Goal: Task Accomplishment & Management: Manage account settings

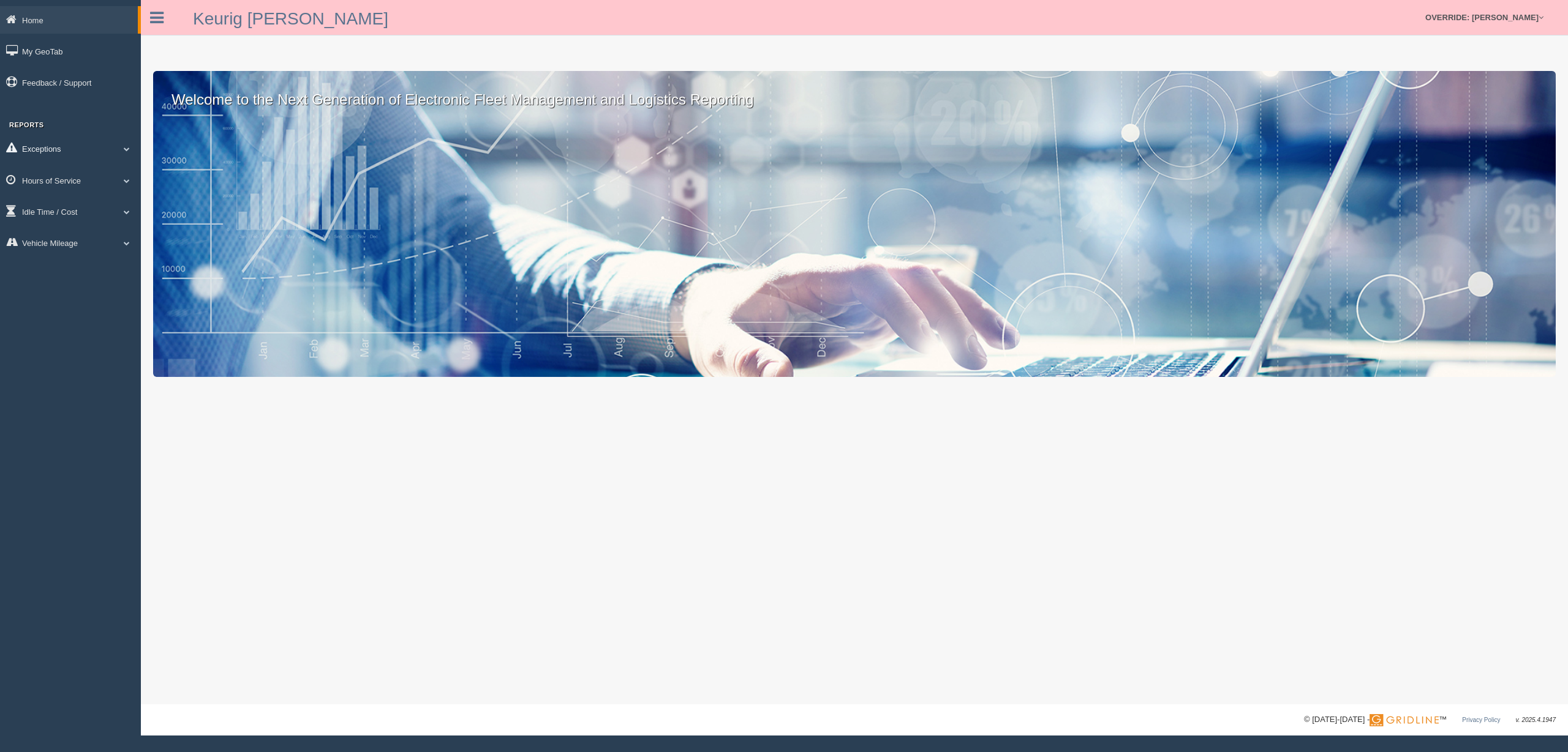
click at [55, 155] on link "Exceptions" at bounding box center [70, 148] width 141 height 27
click at [67, 212] on link "Safety Exceptions" at bounding box center [80, 221] width 116 height 22
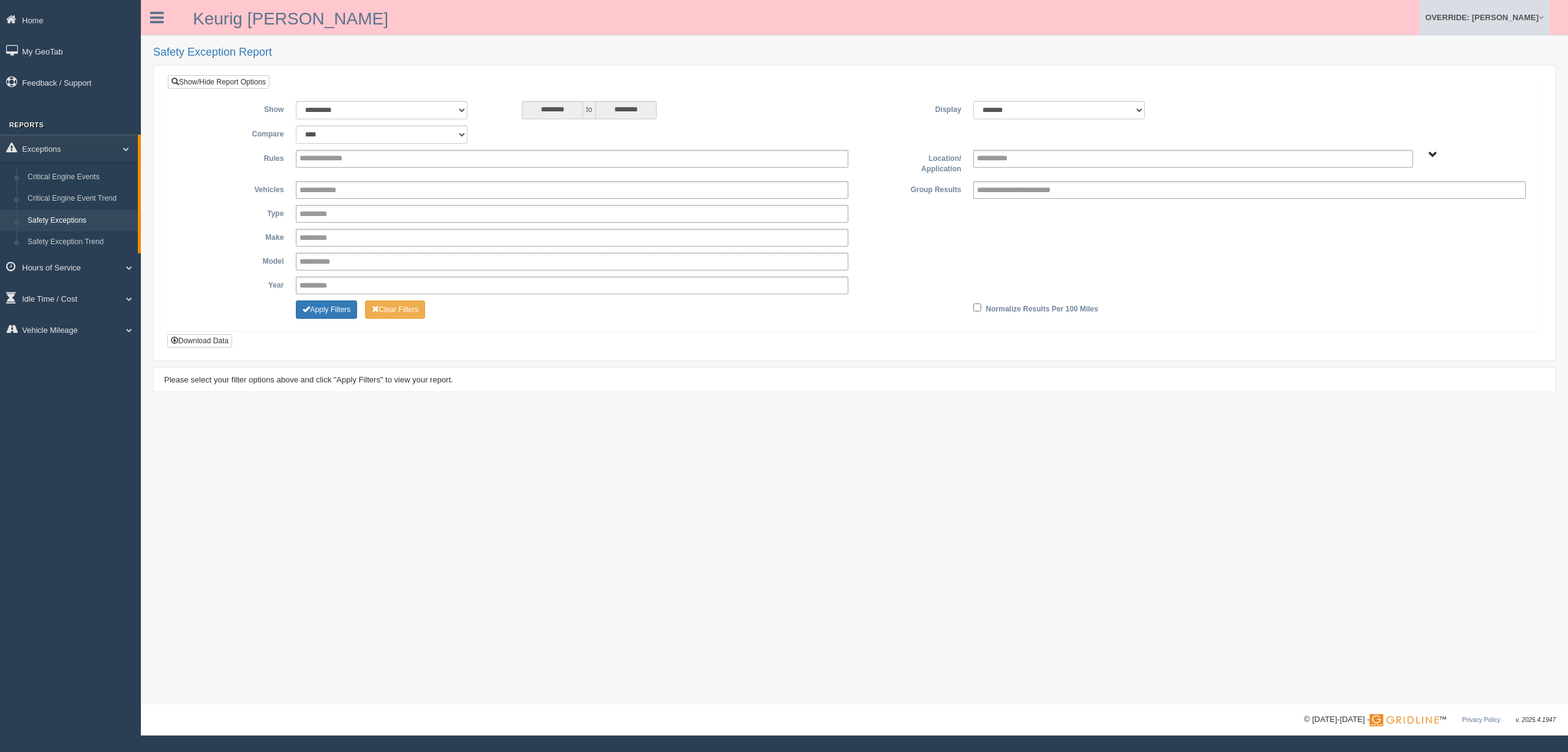
click at [1526, 5] on link "OVERRIDE: [PERSON_NAME]" at bounding box center [1484, 17] width 130 height 35
click at [1426, 159] on div "**********" at bounding box center [854, 162] width 1355 height 25
click at [1433, 157] on span "Plains - OTR" at bounding box center [1433, 155] width 9 height 9
click at [1433, 152] on span "Plains - OTR" at bounding box center [1433, 155] width 9 height 9
click at [1506, 17] on link "OVERRIDE: [PERSON_NAME]" at bounding box center [1484, 17] width 130 height 35
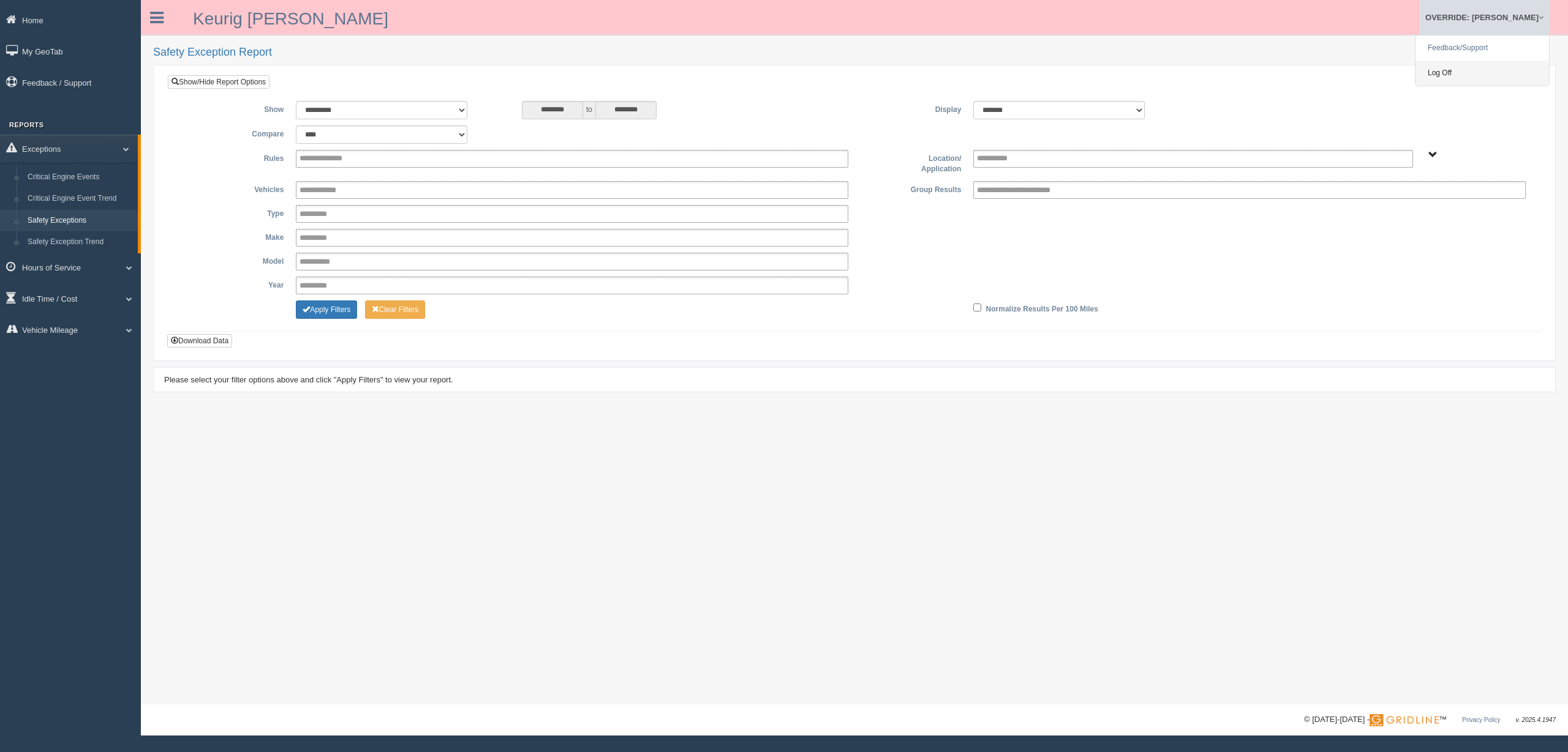
click at [1461, 71] on link "Log Off" at bounding box center [1481, 73] width 133 height 25
